Goal: Task Accomplishment & Management: Manage account settings

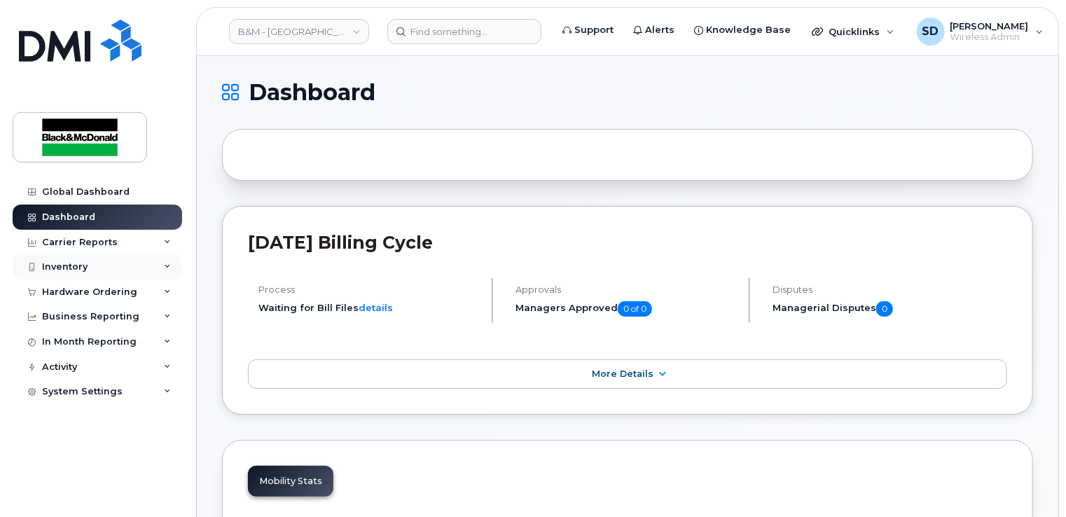
click at [69, 265] on div "Inventory" at bounding box center [65, 266] width 46 height 11
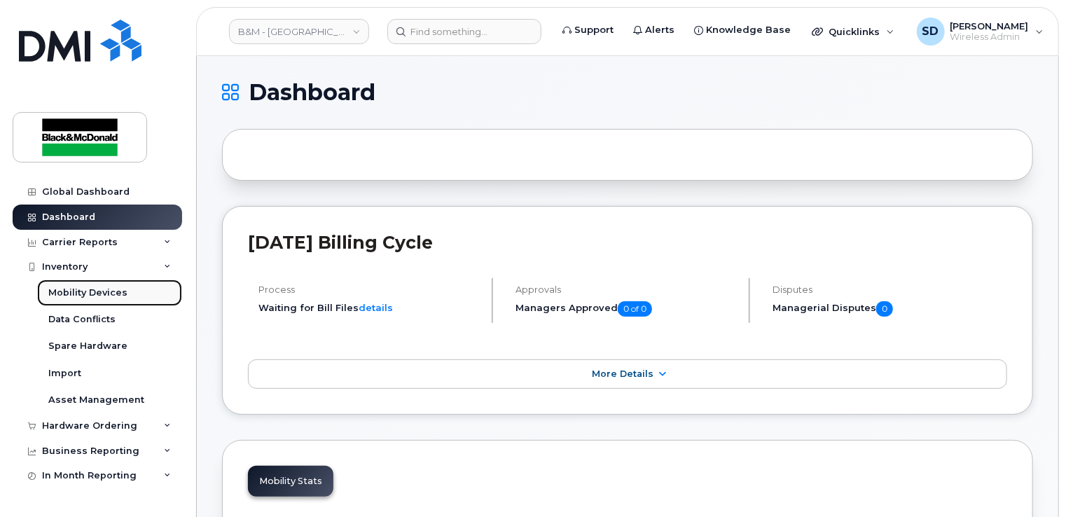
click at [76, 295] on div "Mobility Devices" at bounding box center [87, 292] width 79 height 13
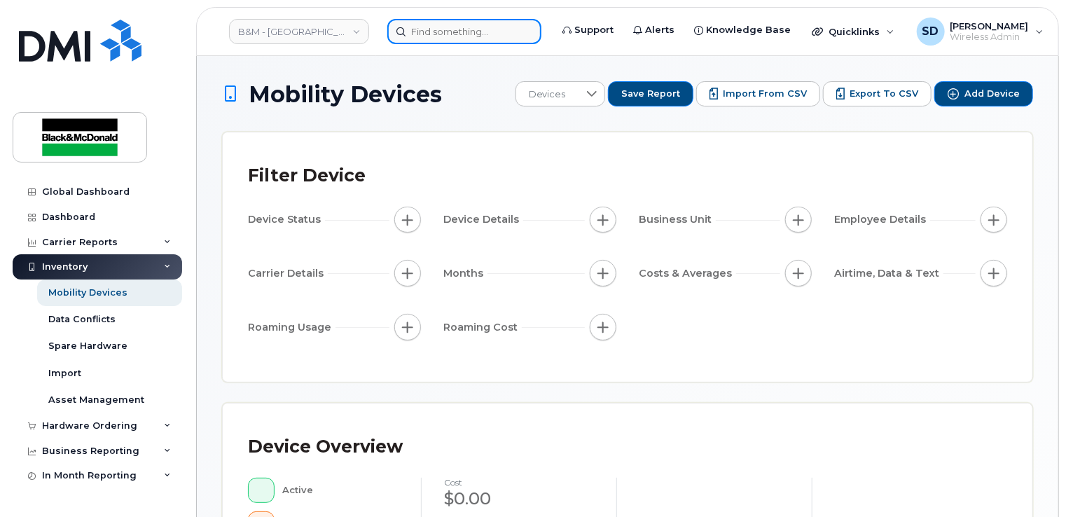
click at [426, 29] on input at bounding box center [464, 31] width 154 height 25
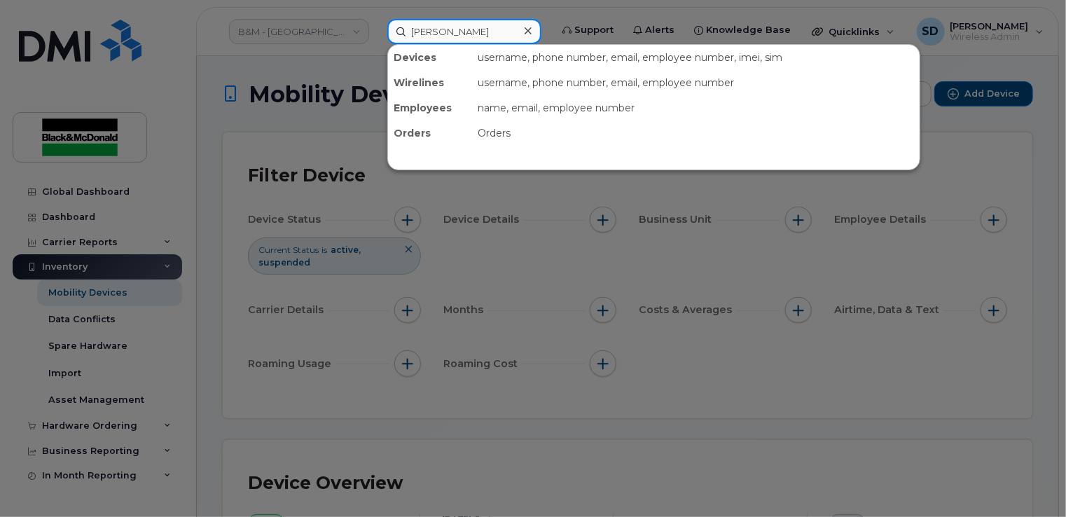
type input "Carlucci"
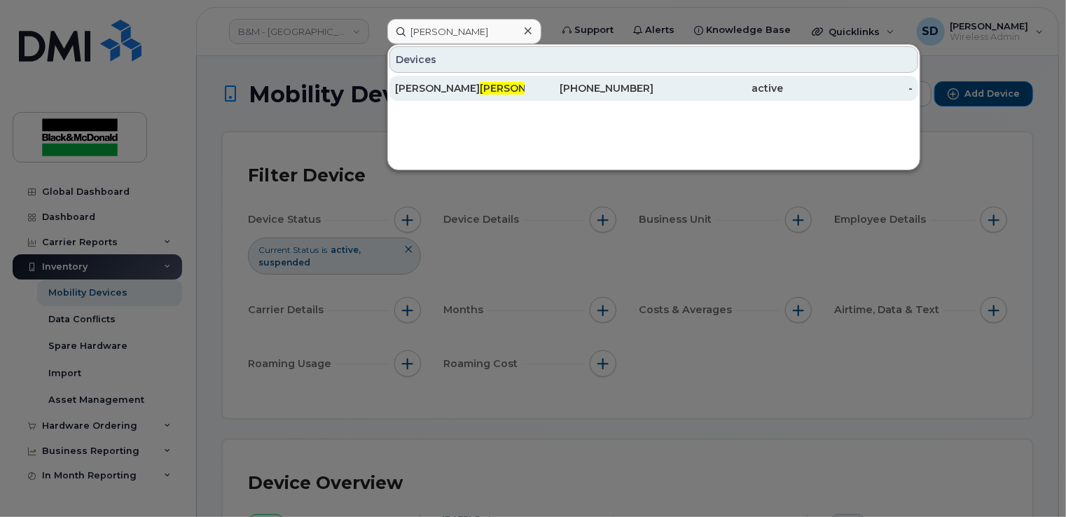
click at [480, 85] on span "Carlucci" at bounding box center [522, 88] width 85 height 13
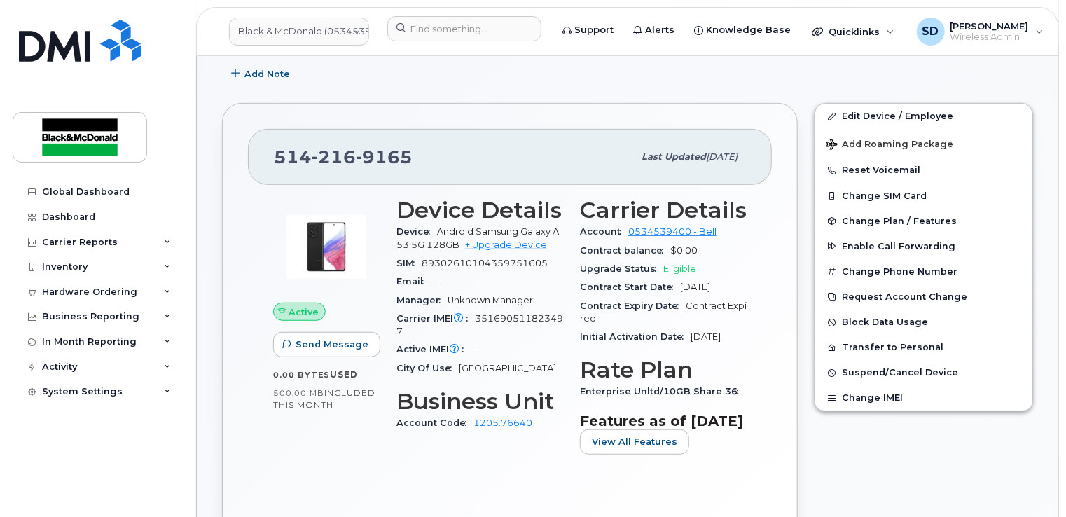
scroll to position [280, 0]
click at [880, 113] on link "Edit Device / Employee" at bounding box center [923, 115] width 217 height 25
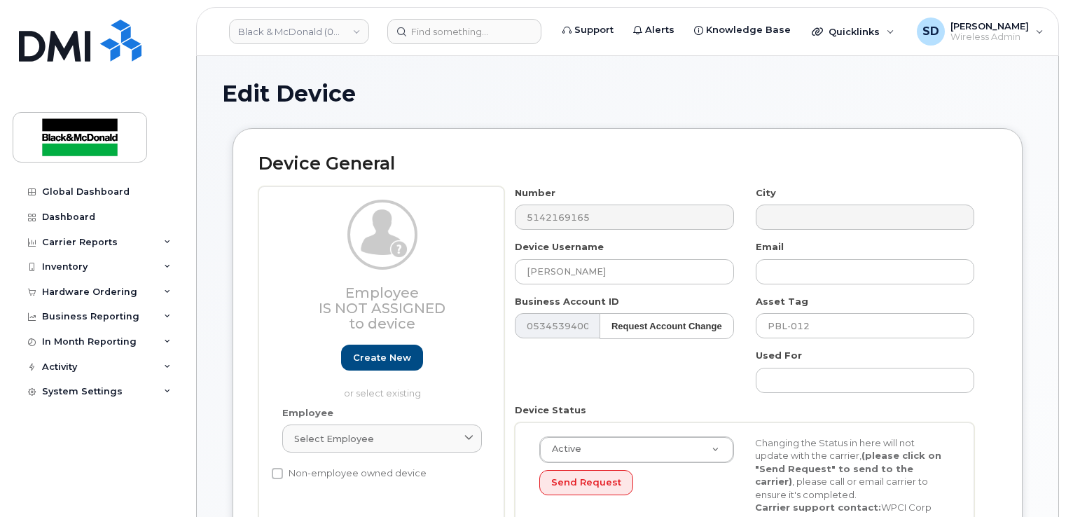
select select "3361564"
paste input "rcarlucci@pbrossard.ca"
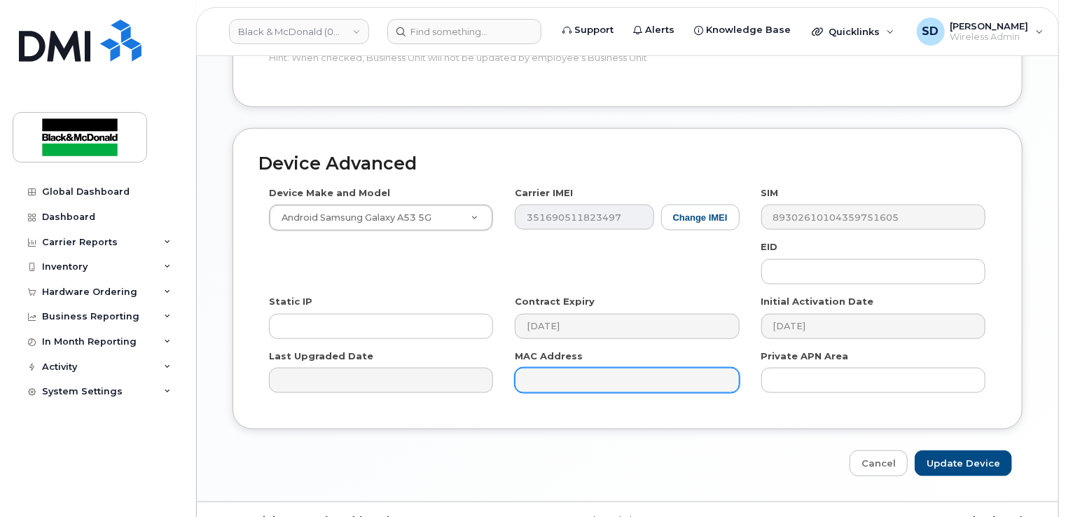
scroll to position [738, 0]
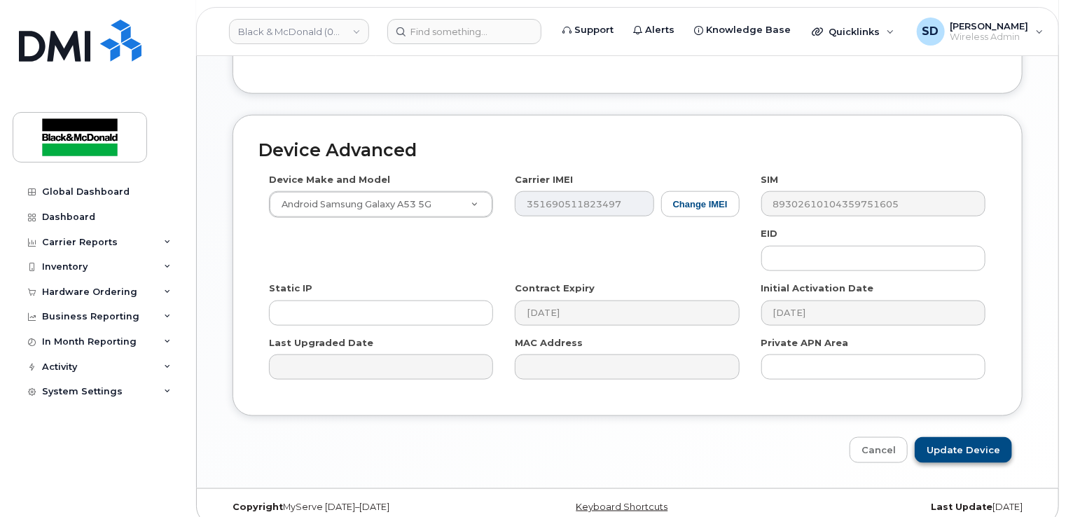
type input "rcarlucci@pbrossard.ca"
click at [976, 437] on input "Update Device" at bounding box center [963, 450] width 97 height 26
type input "Saving..."
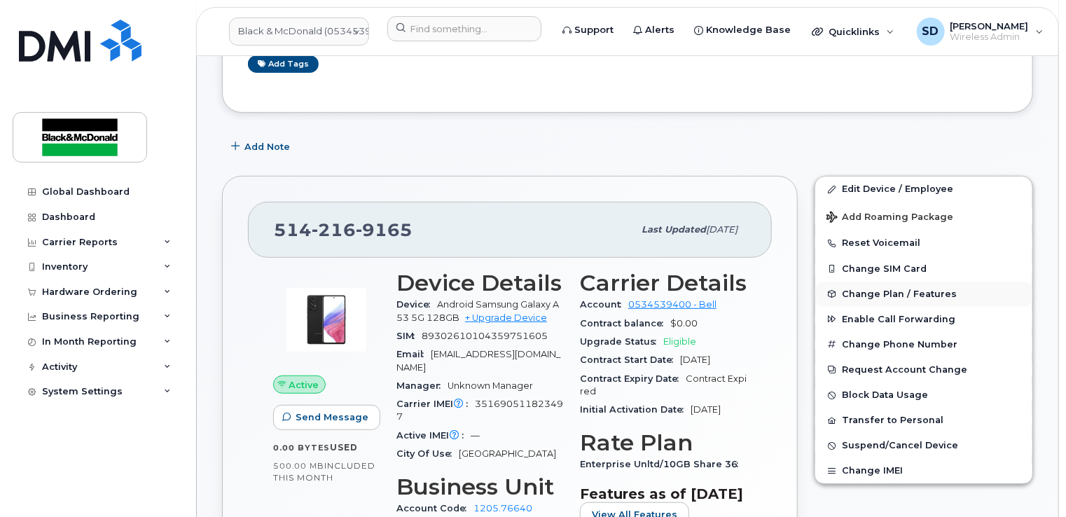
scroll to position [210, 0]
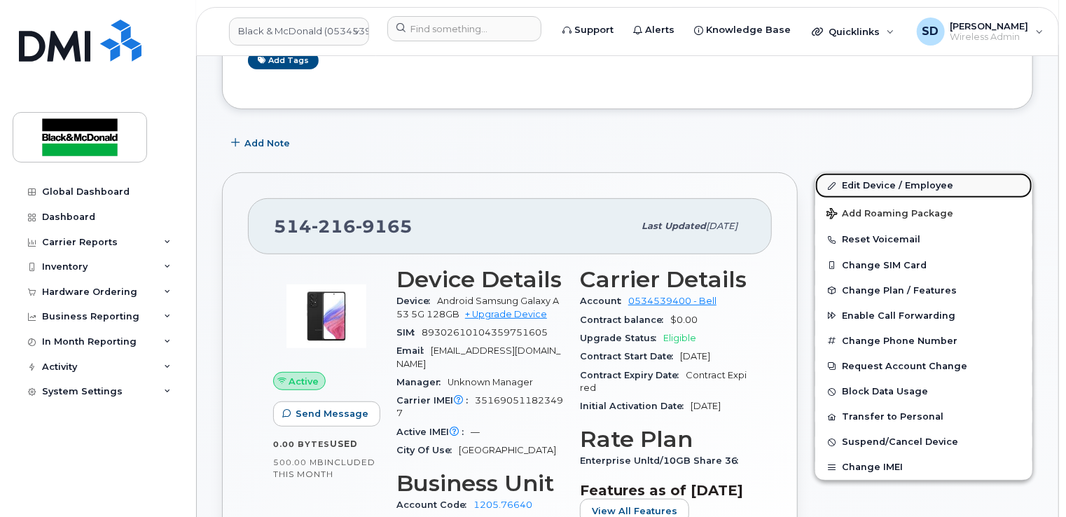
click at [915, 186] on link "Edit Device / Employee" at bounding box center [923, 185] width 217 height 25
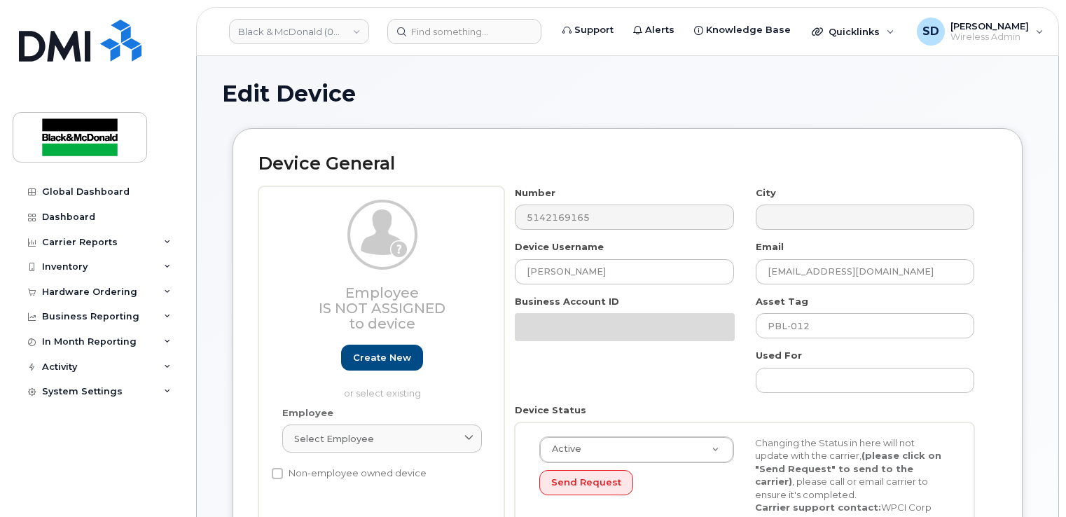
select select "3361564"
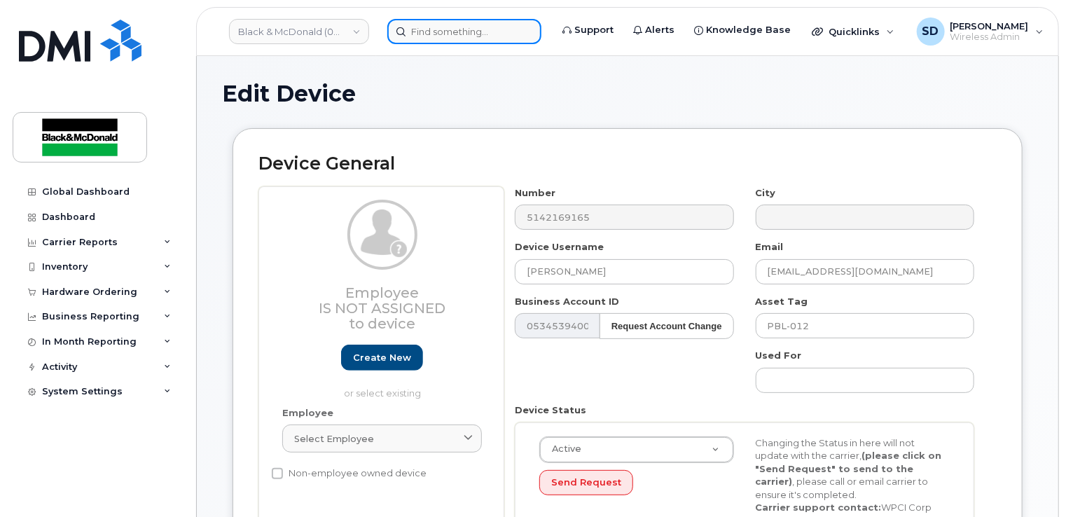
click at [415, 29] on input at bounding box center [464, 31] width 154 height 25
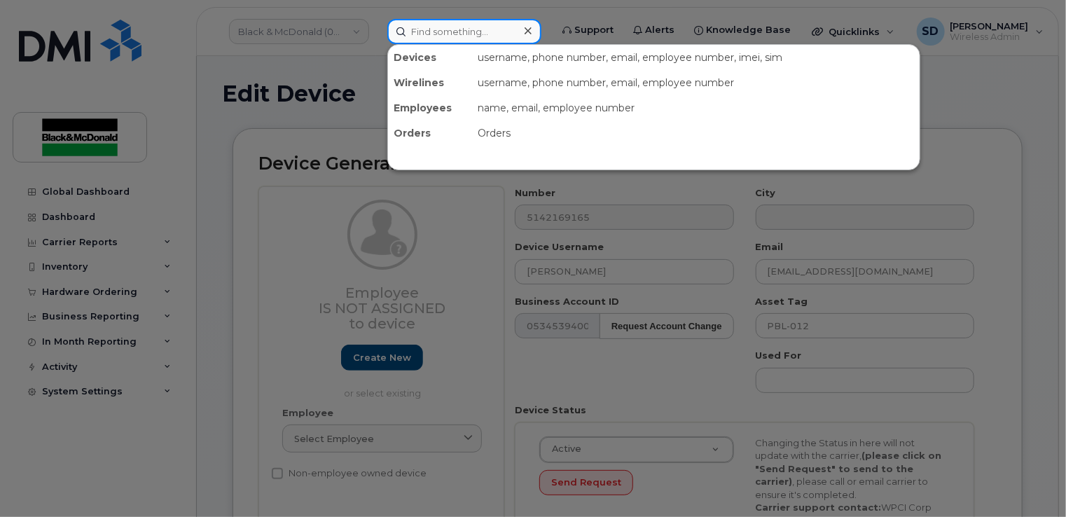
click at [415, 29] on input at bounding box center [464, 31] width 154 height 25
click at [76, 268] on div at bounding box center [533, 258] width 1066 height 517
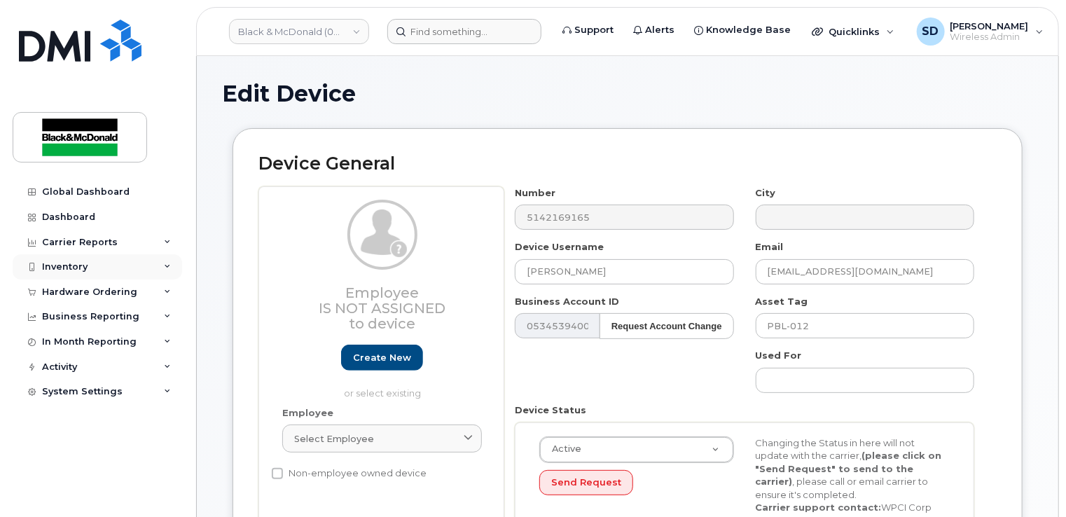
click at [71, 263] on div "Inventory" at bounding box center [65, 266] width 46 height 11
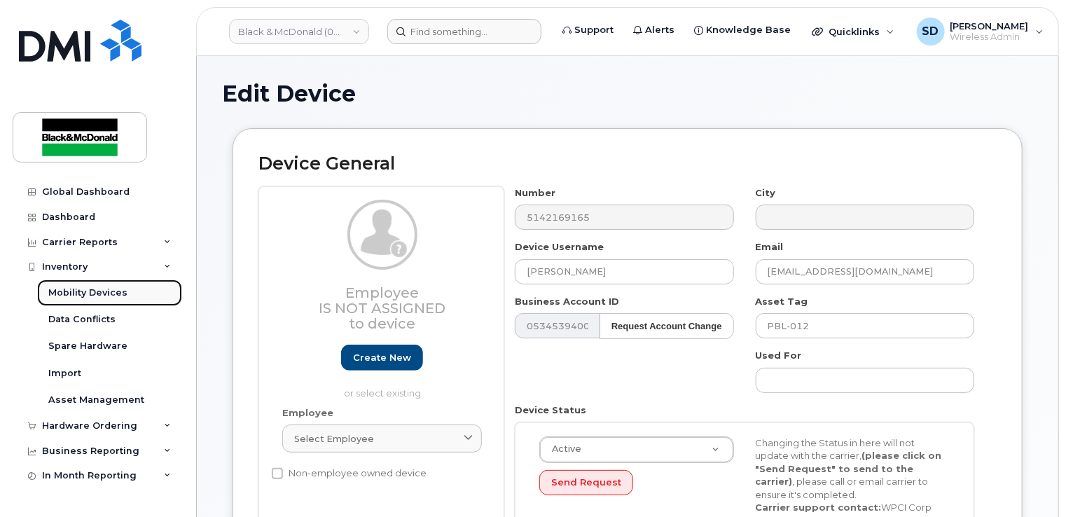
click at [75, 296] on div "Mobility Devices" at bounding box center [87, 292] width 79 height 13
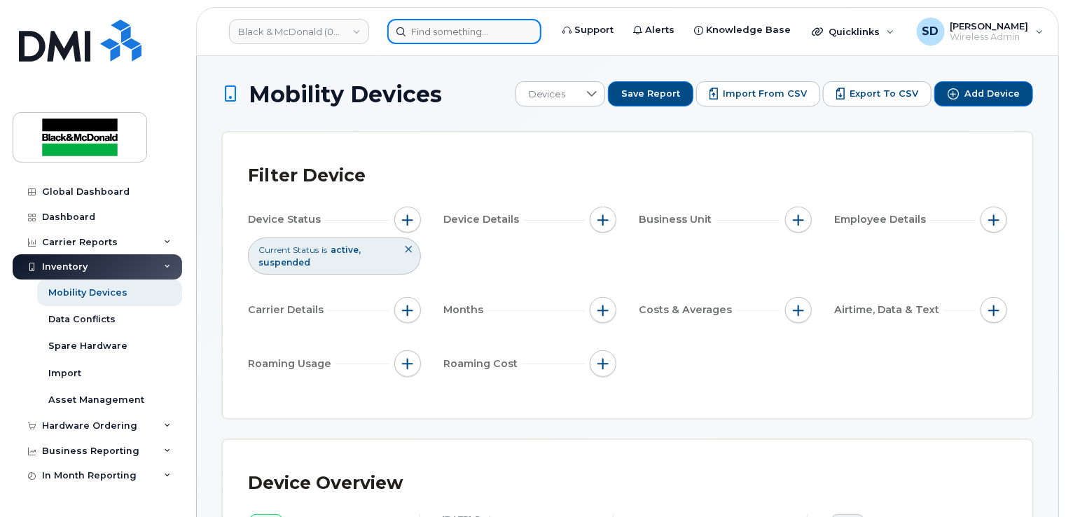
click at [445, 35] on input at bounding box center [464, 31] width 154 height 25
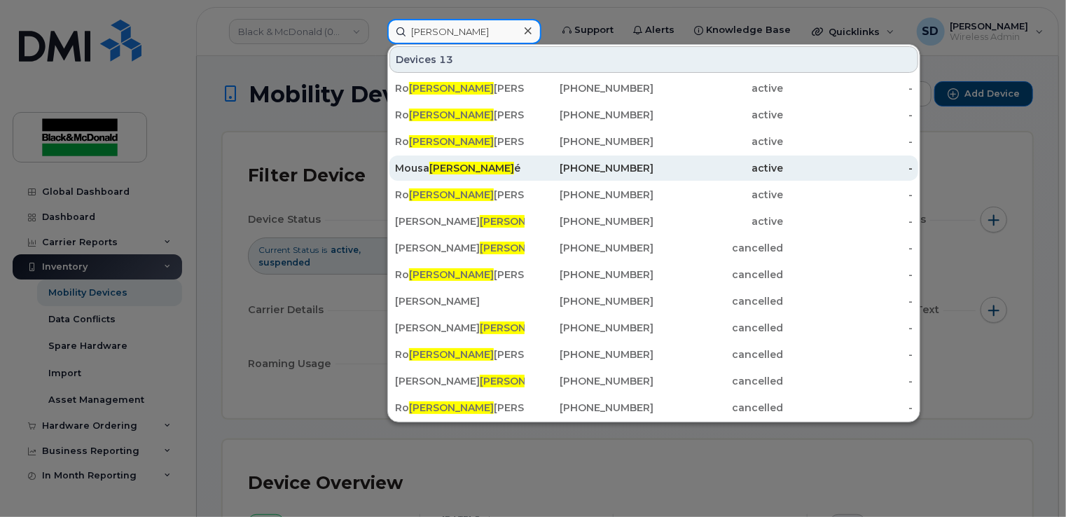
type input "Bert"
click at [415, 175] on div "Mousa Bert é" at bounding box center [460, 167] width 130 height 25
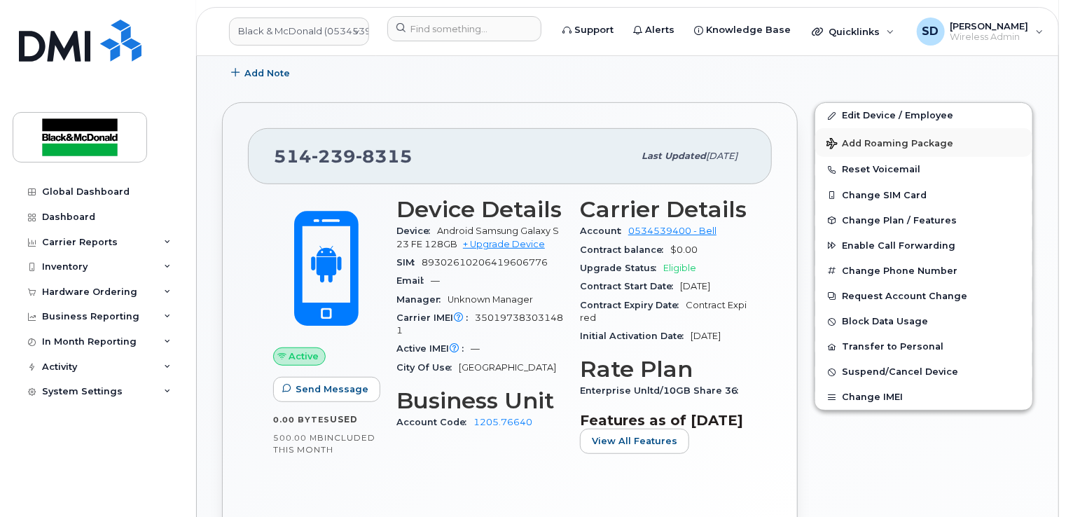
scroll to position [280, 0]
click at [878, 112] on link "Edit Device / Employee" at bounding box center [923, 115] width 217 height 25
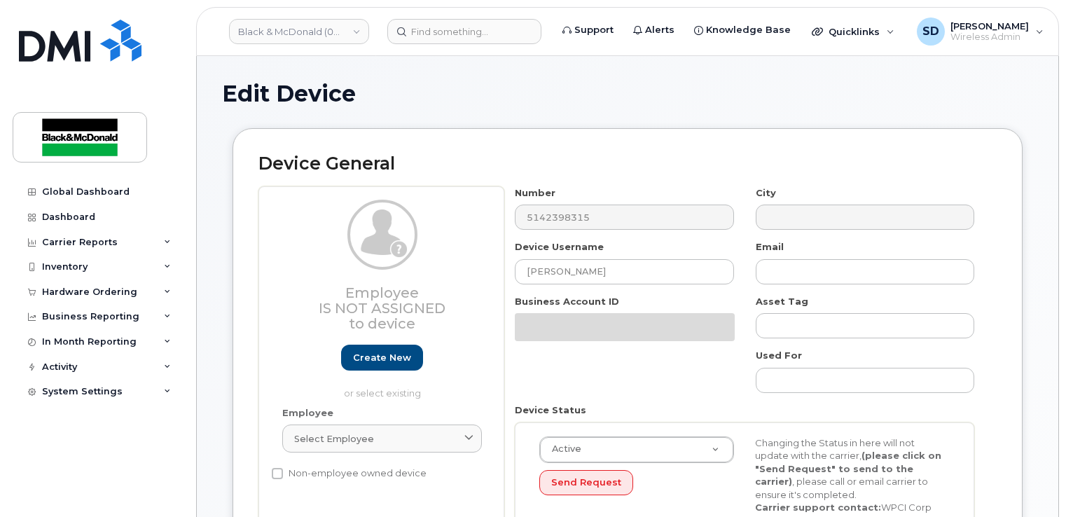
select select "3361564"
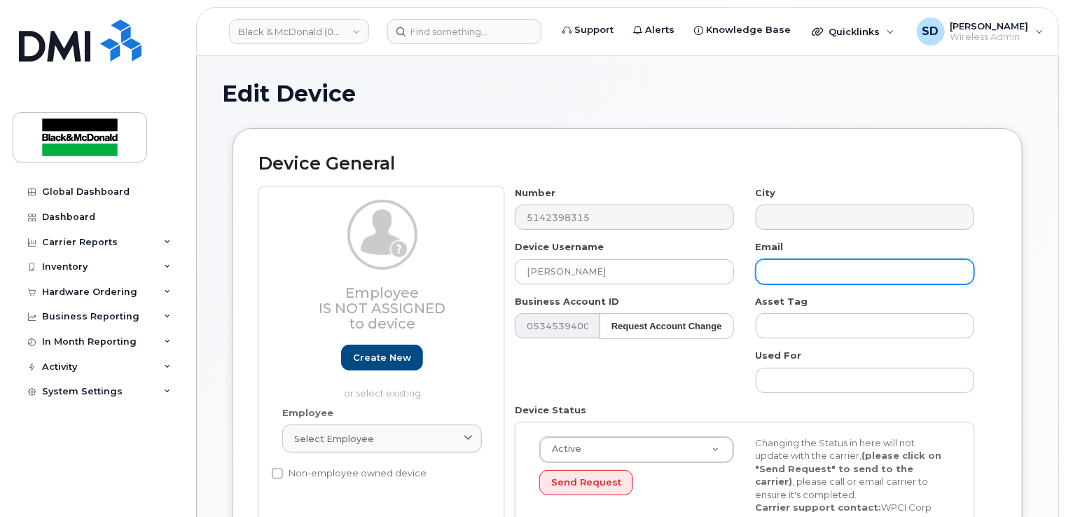
paste input "[EMAIL_ADDRESS][DOMAIN_NAME]"
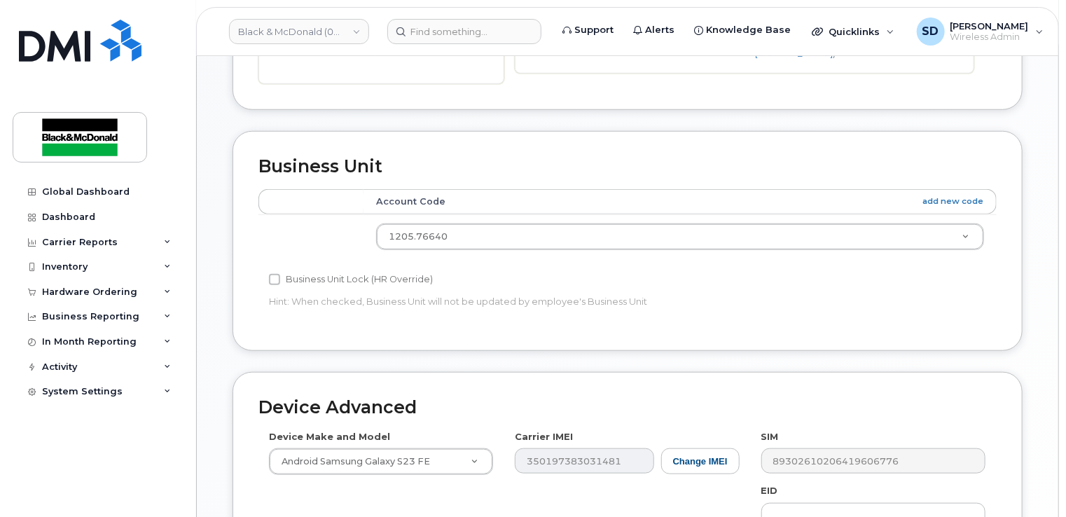
scroll to position [738, 0]
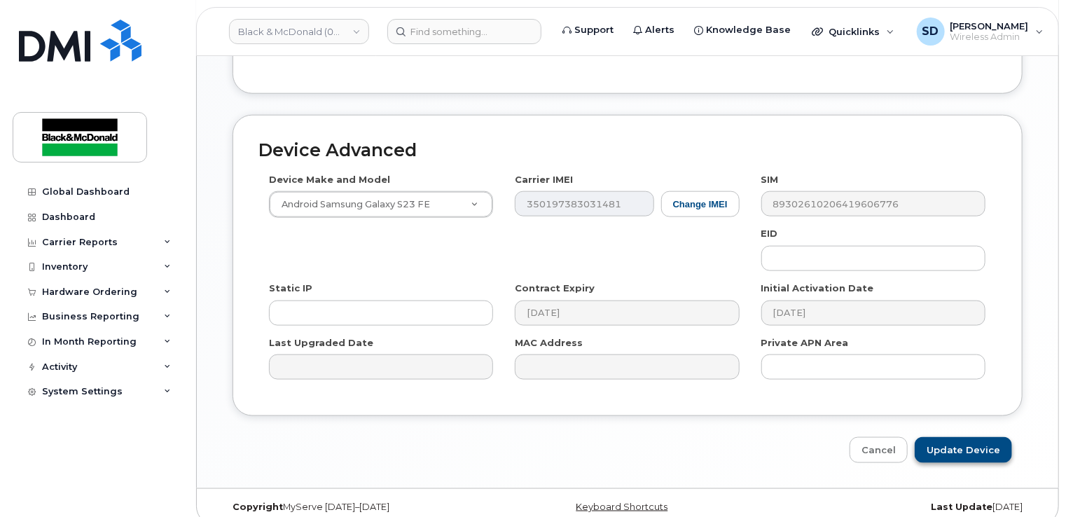
type input "[EMAIL_ADDRESS][DOMAIN_NAME]"
click at [973, 438] on input "Update Device" at bounding box center [963, 450] width 97 height 26
type input "Saving..."
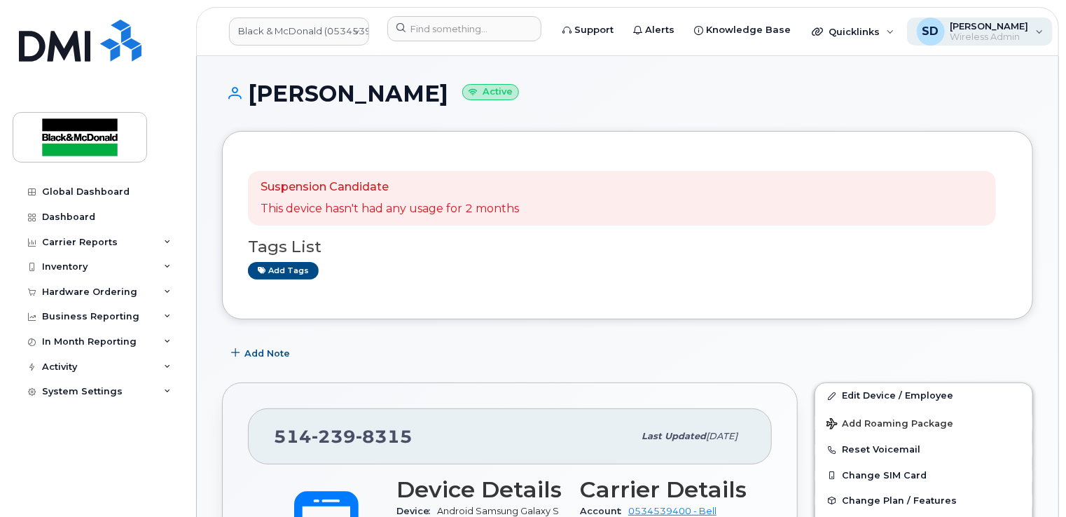
click at [1014, 27] on div "SD [PERSON_NAME] Wireless Admin" at bounding box center [980, 32] width 146 height 28
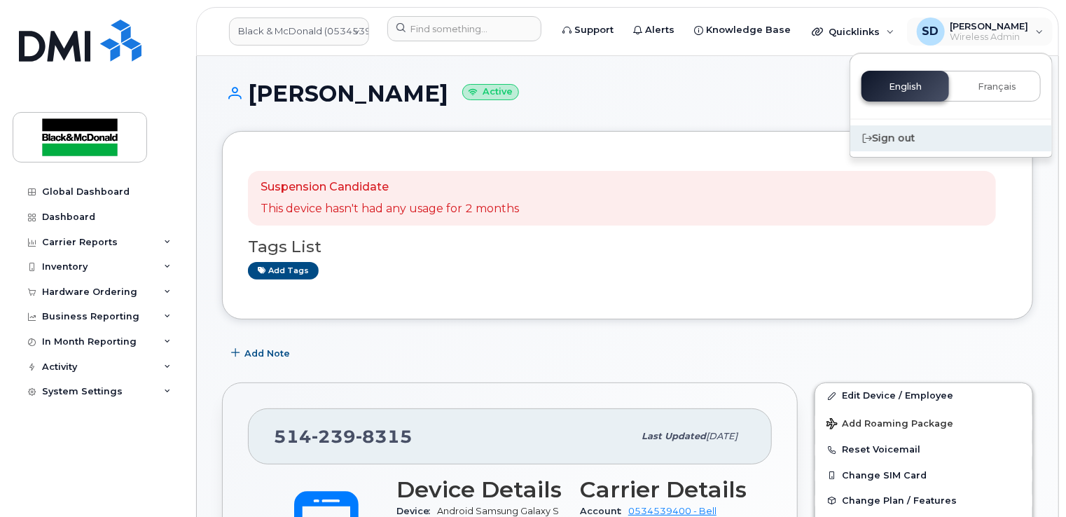
click at [894, 137] on div "Sign out" at bounding box center [951, 138] width 202 height 26
